Goal: Navigation & Orientation: Find specific page/section

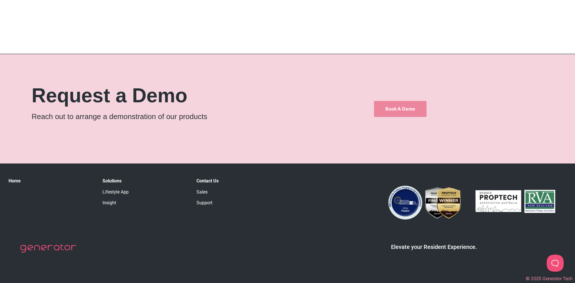
scroll to position [983, 0]
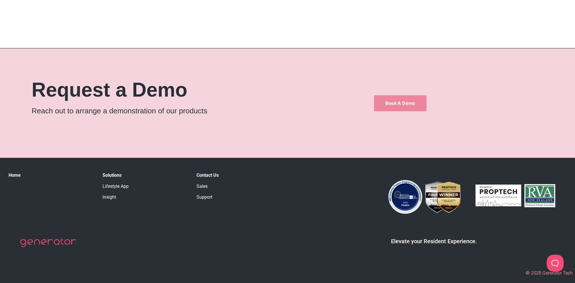
click at [109, 188] on link "Lifestyle App" at bounding box center [116, 185] width 26 height 5
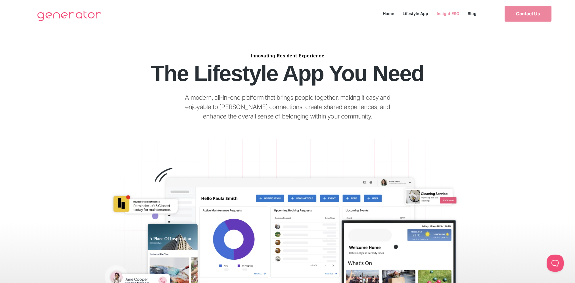
click at [458, 12] on link "Insight ESG" at bounding box center [447, 14] width 31 height 8
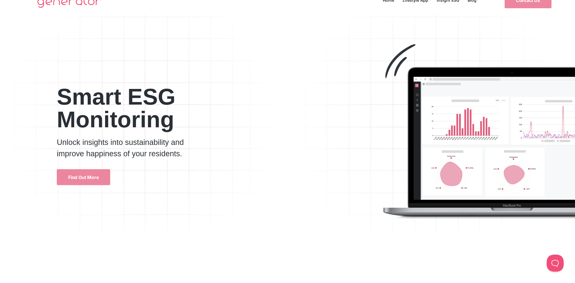
scroll to position [114, 0]
